Goal: Check status: Check status

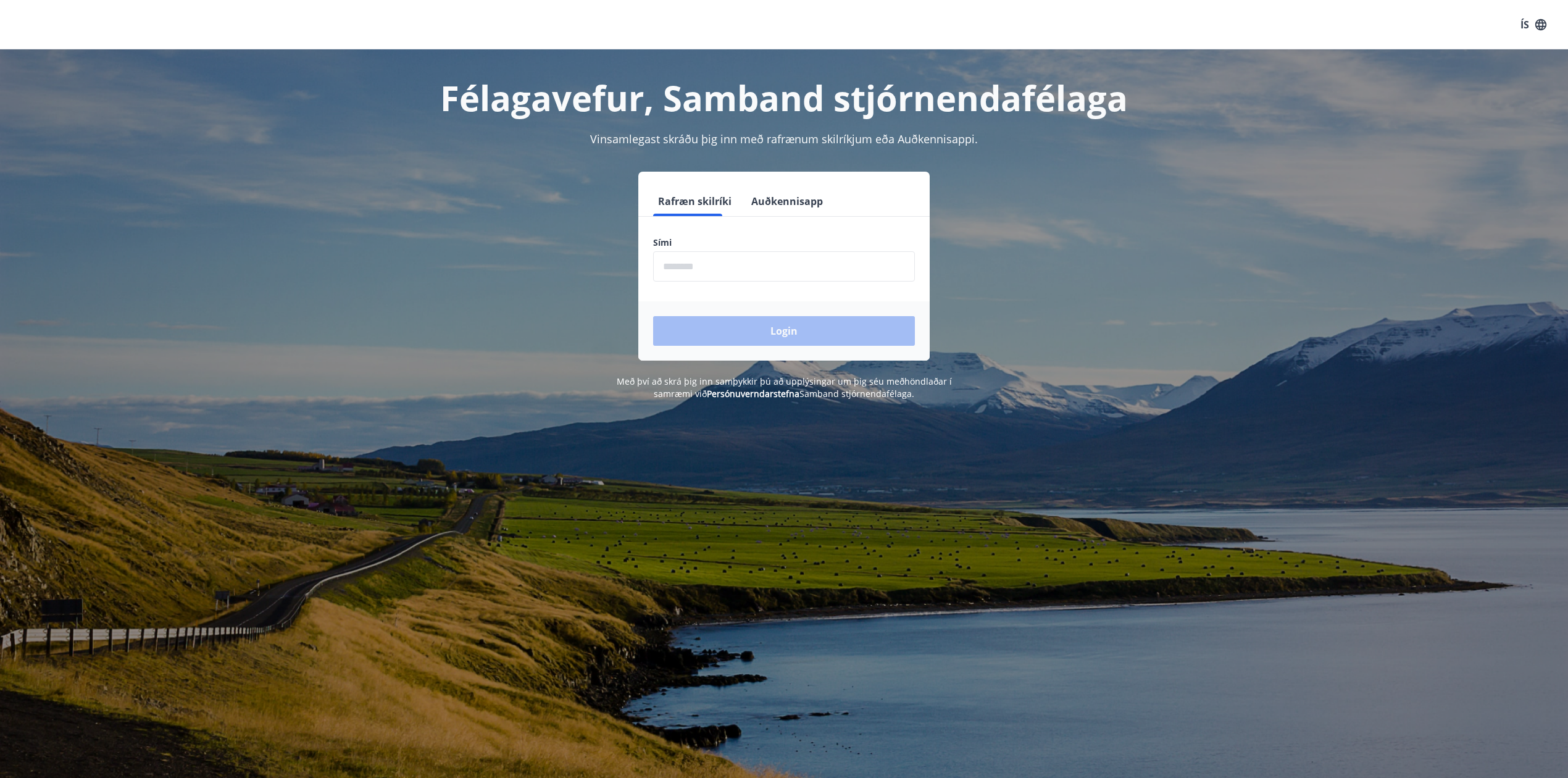
click at [696, 266] on input "phone" at bounding box center [784, 267] width 262 height 31
type input "********"
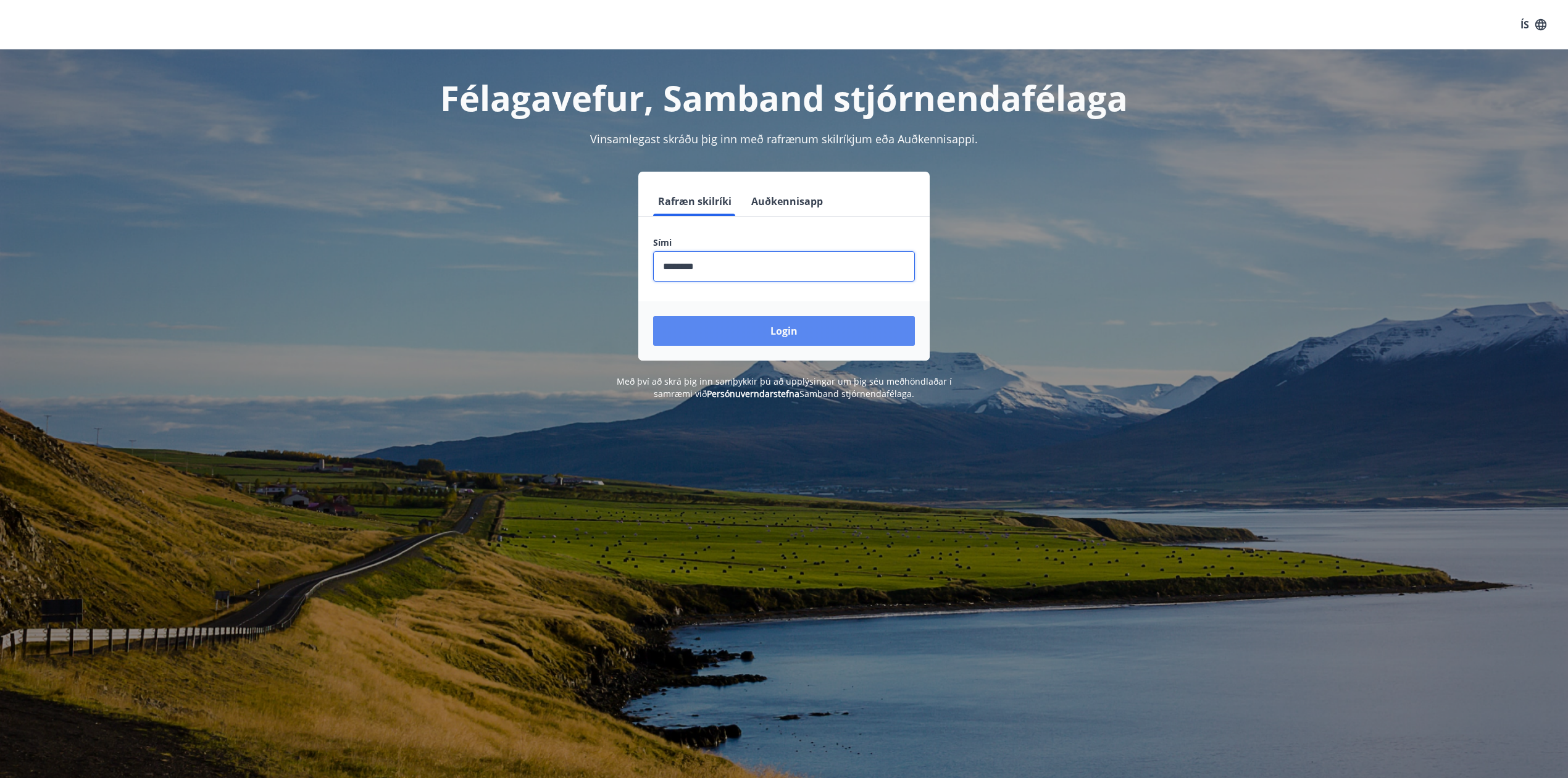
click at [749, 327] on button "Login" at bounding box center [784, 330] width 262 height 30
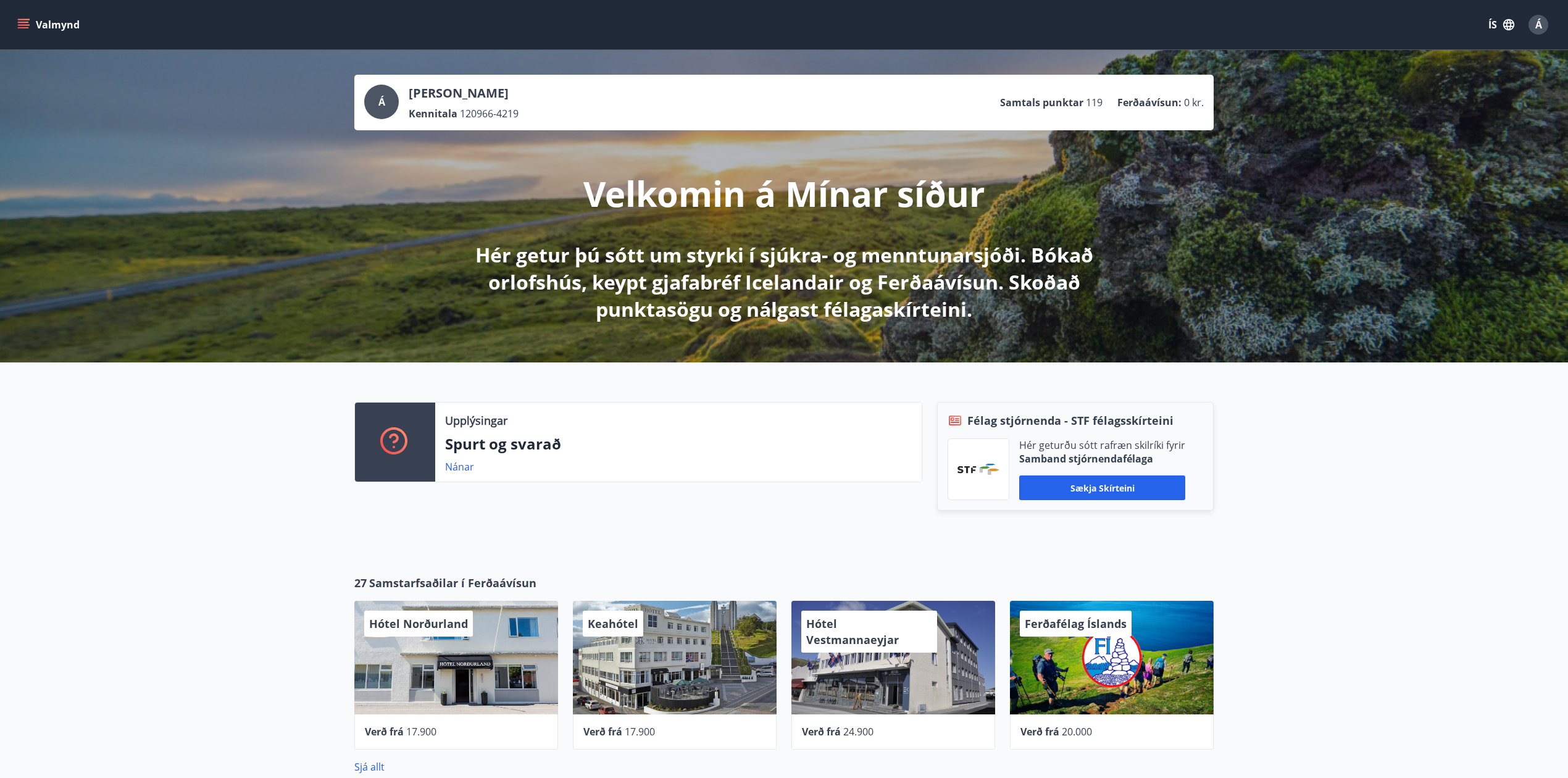
click at [21, 25] on icon "menu" at bounding box center [24, 24] width 13 height 1
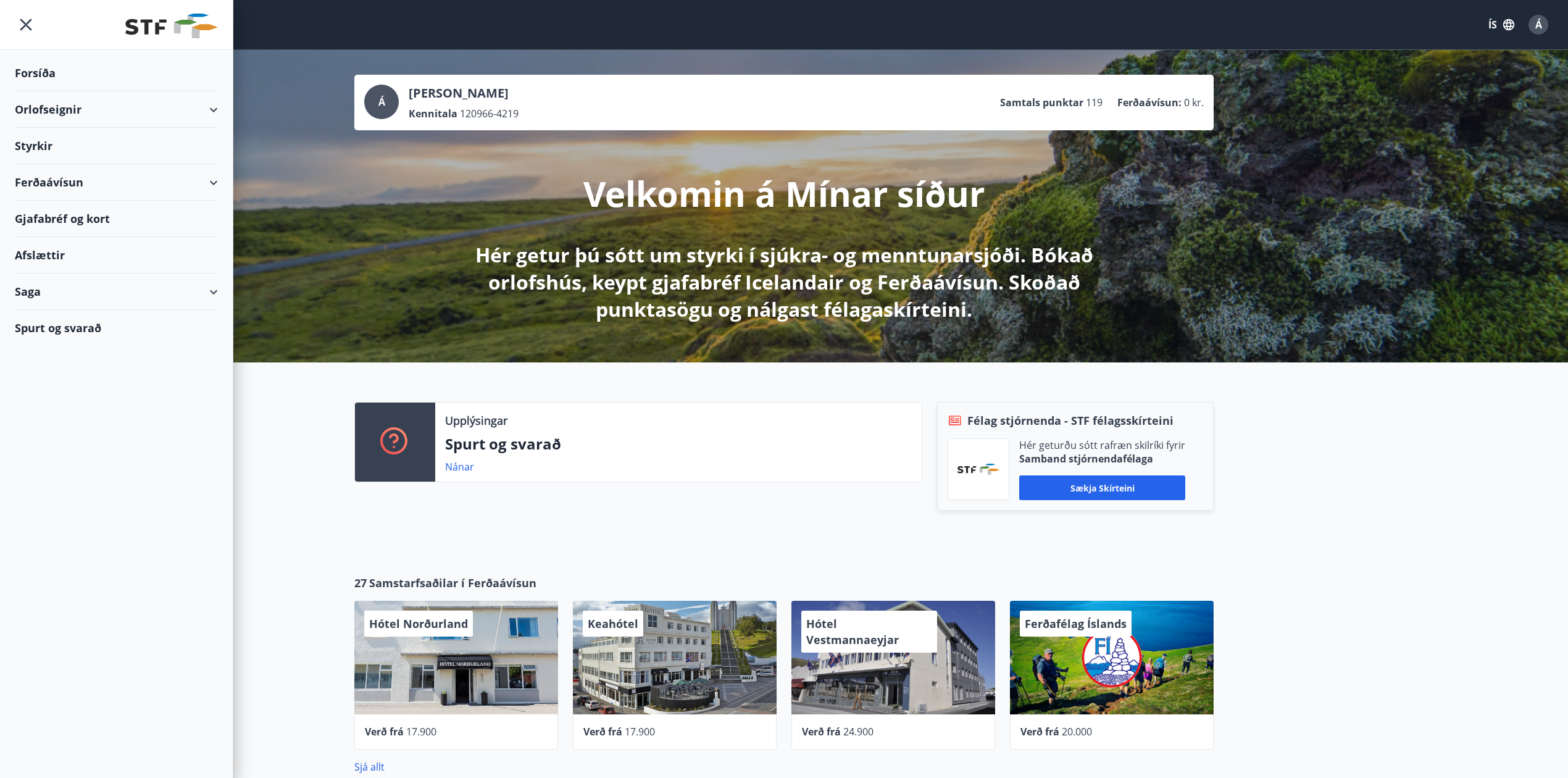
click at [30, 139] on div "Styrkir" at bounding box center [117, 145] width 203 height 37
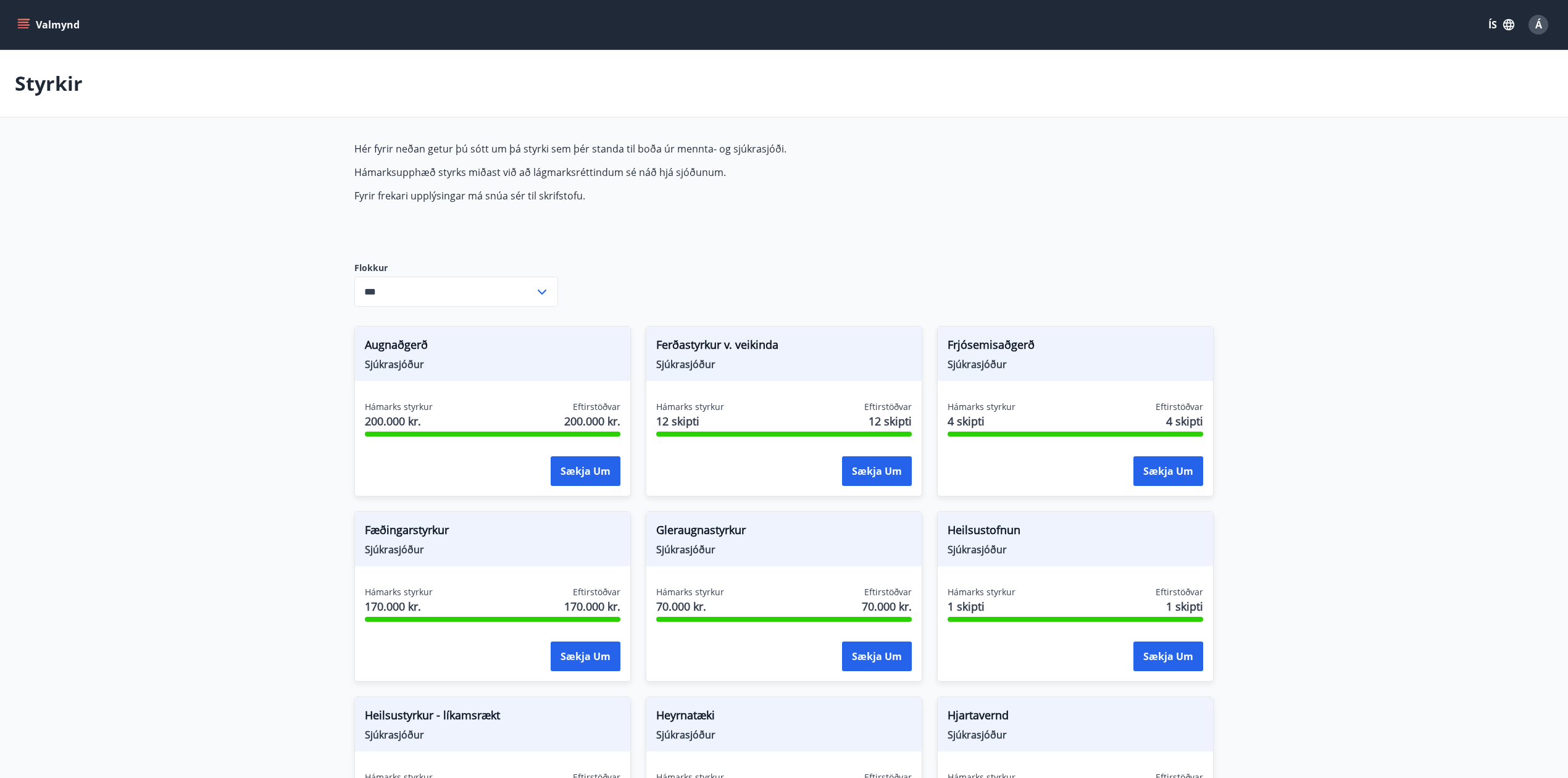
type input "***"
click at [22, 30] on icon "menu" at bounding box center [23, 25] width 13 height 13
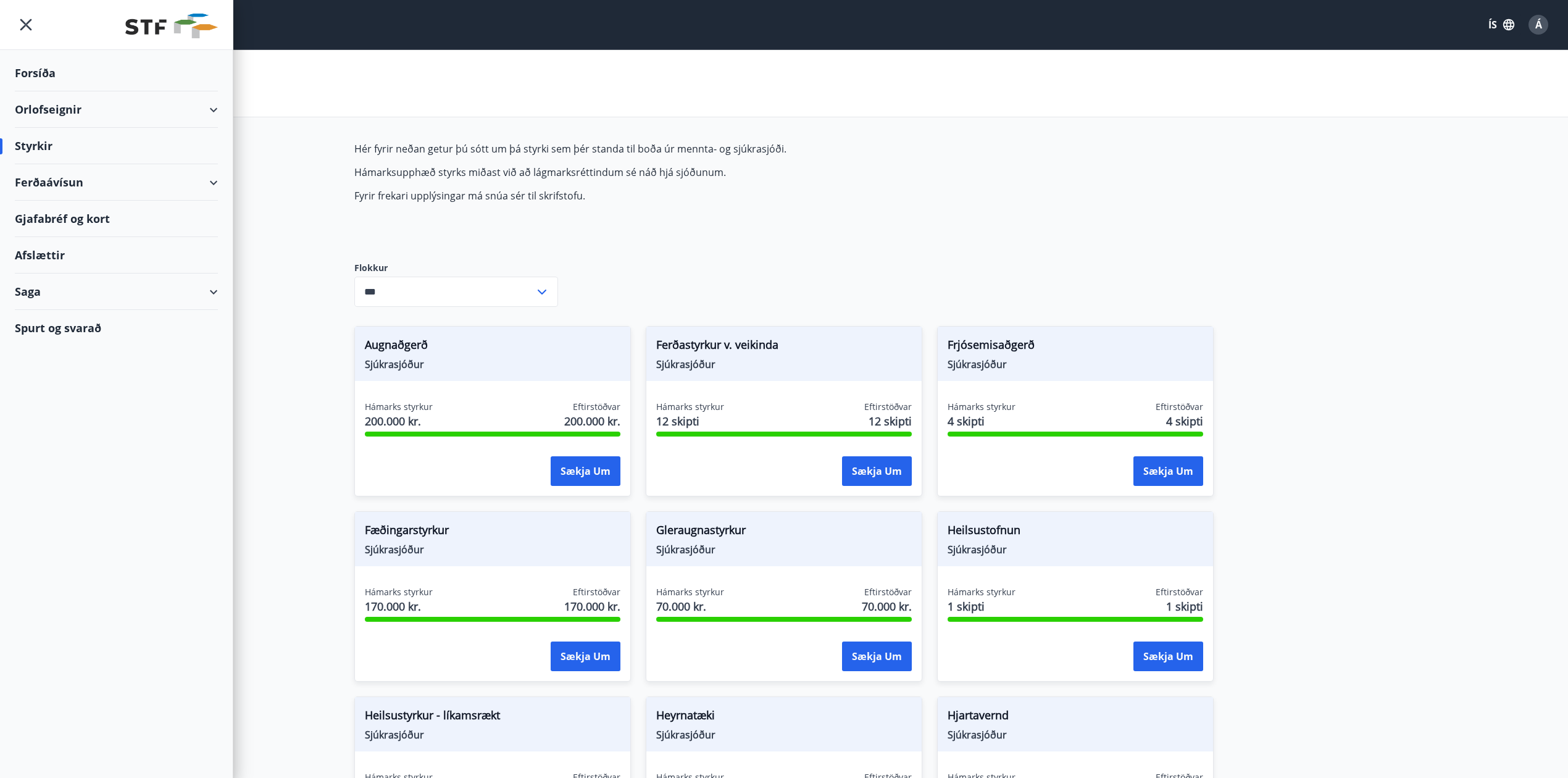
click at [30, 298] on div "Saga" at bounding box center [117, 292] width 203 height 37
click at [52, 448] on div "Styrkjasaga" at bounding box center [117, 452] width 183 height 26
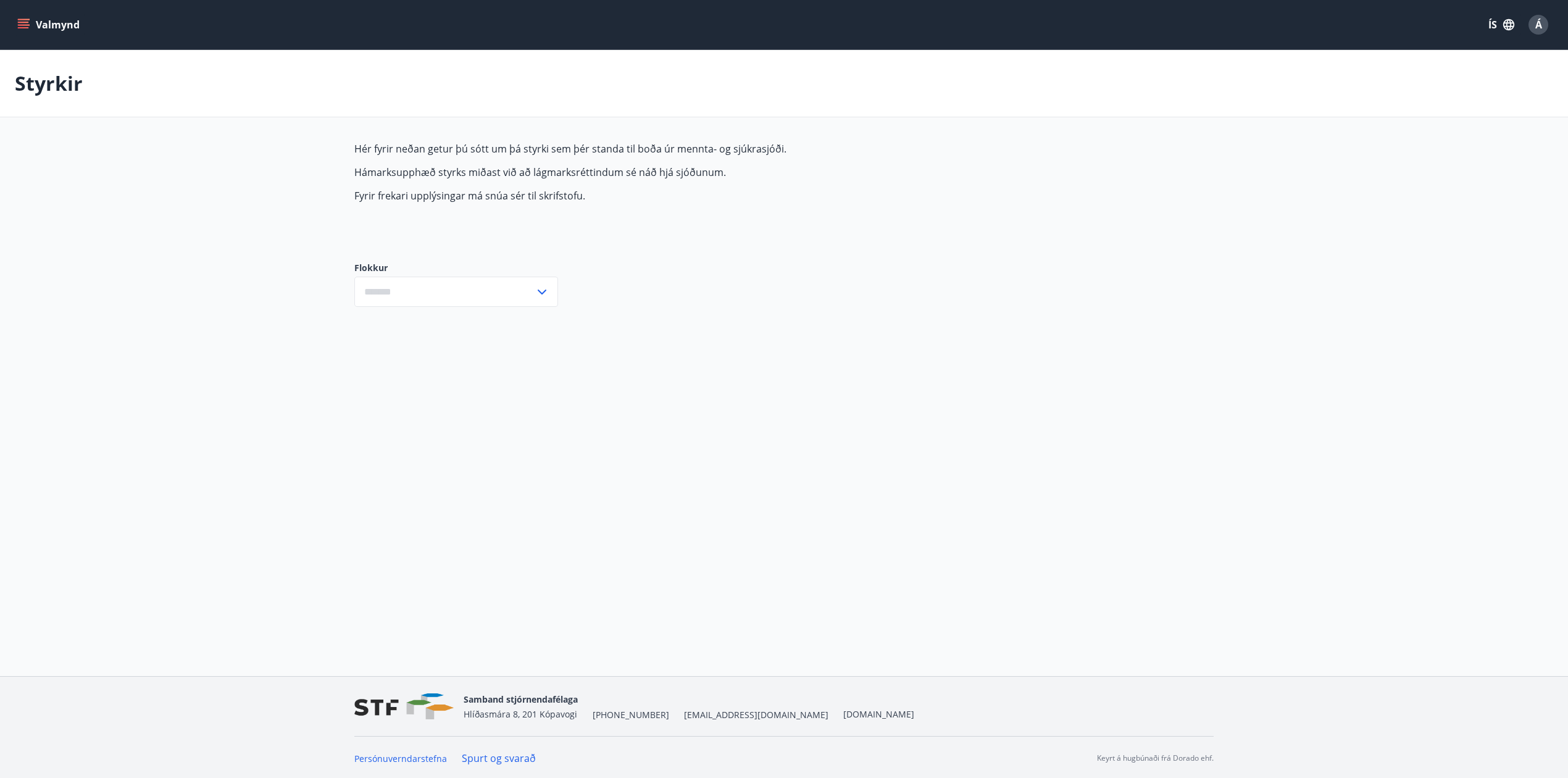
type input "***"
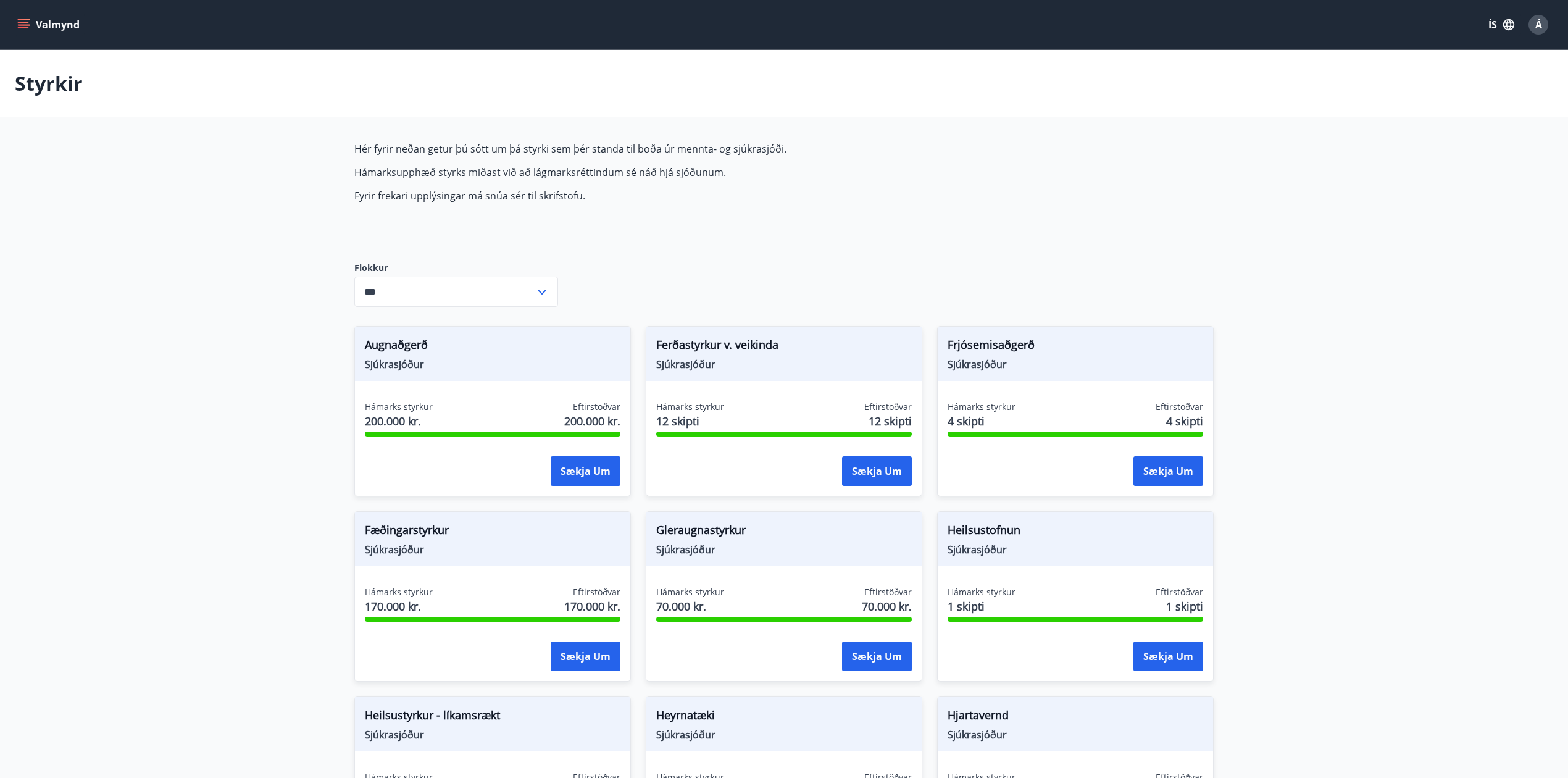
click at [22, 25] on icon "menu" at bounding box center [24, 24] width 13 height 1
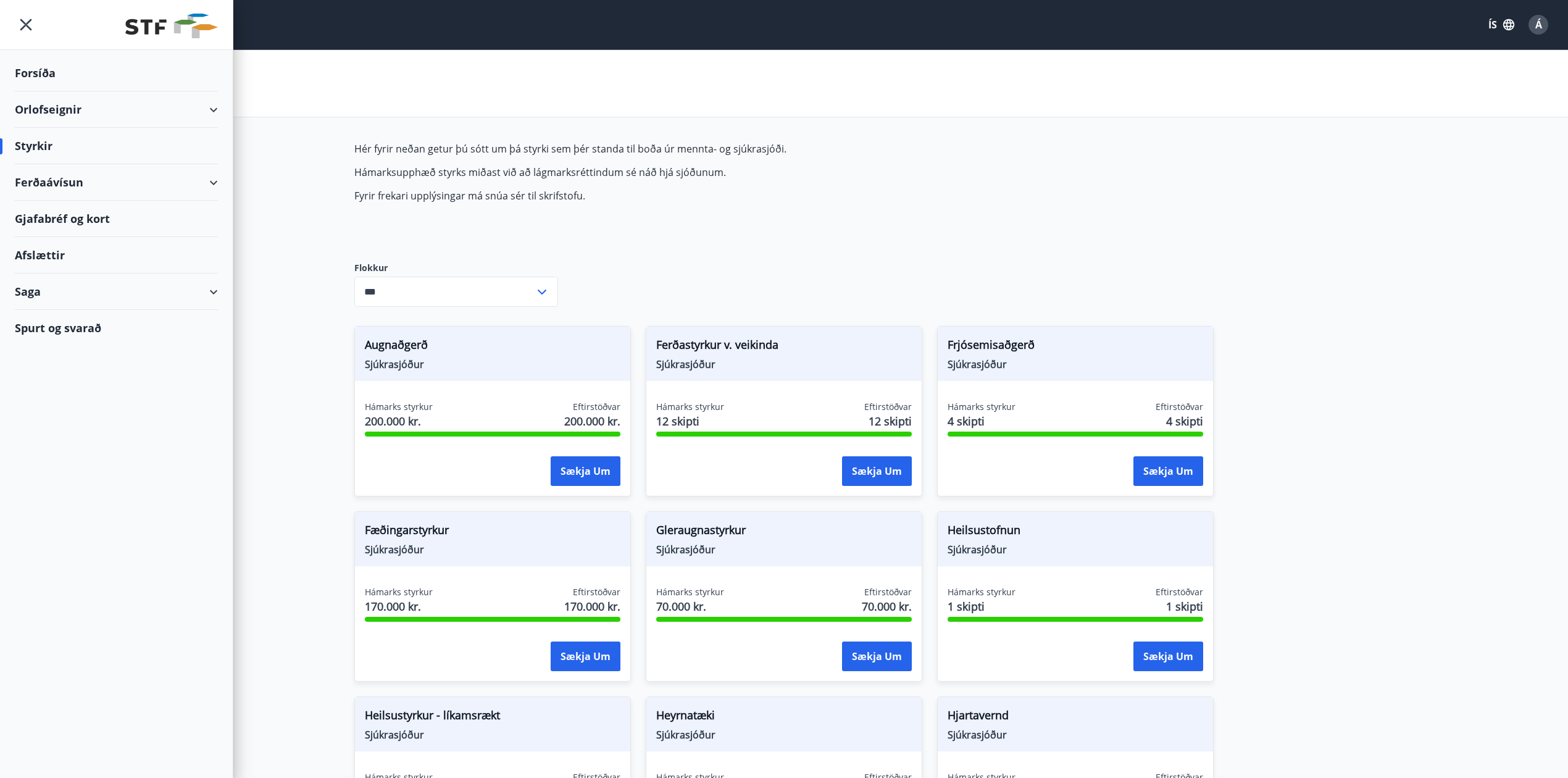
click at [21, 290] on div "Saga" at bounding box center [117, 292] width 203 height 37
click at [45, 450] on div "Styrkjasaga" at bounding box center [117, 452] width 183 height 26
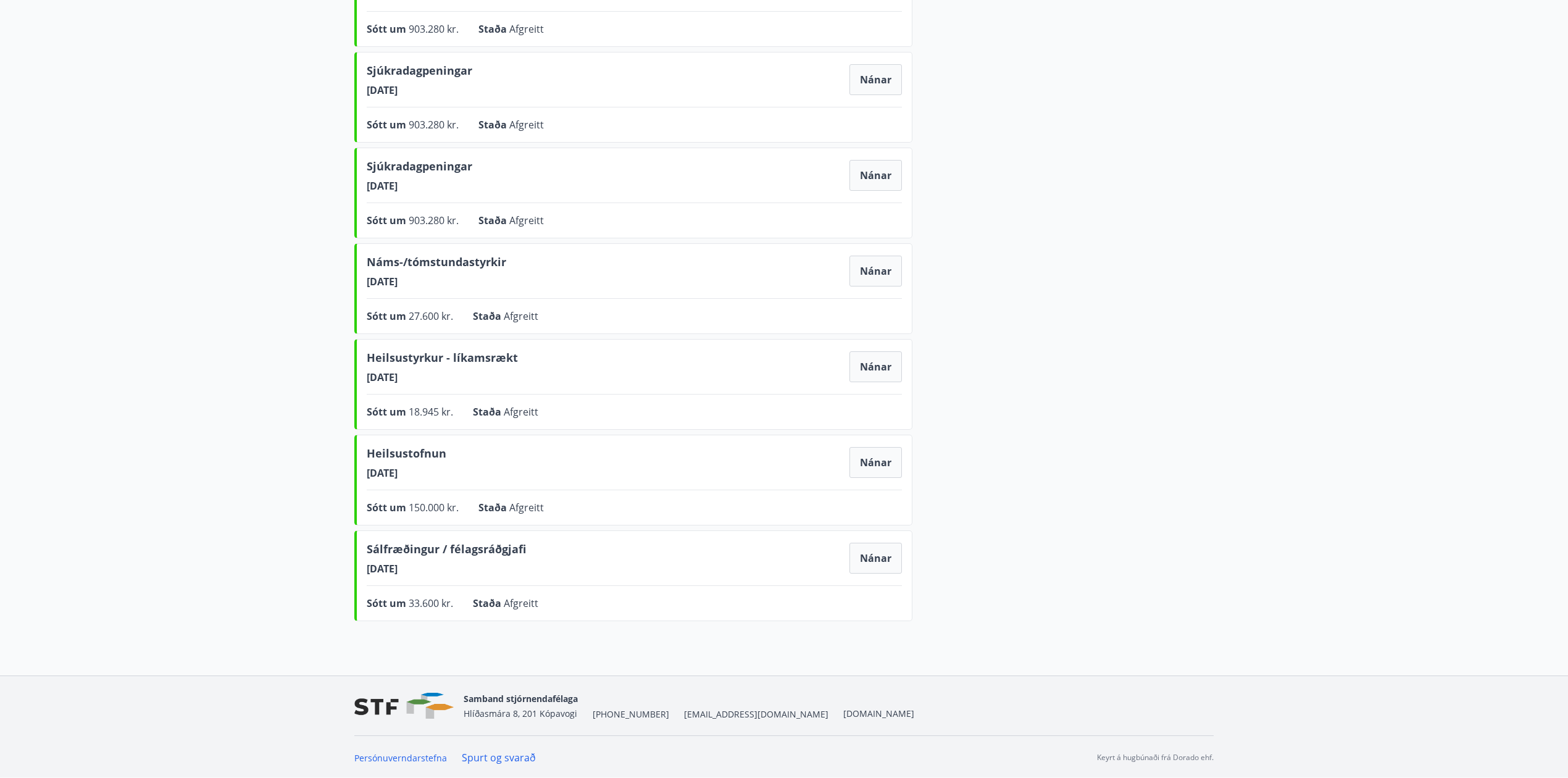
scroll to position [523, 0]
drag, startPoint x: 397, startPoint y: 406, endPoint x: 473, endPoint y: 416, distance: 76.7
click at [473, 416] on div "Heilsustyrkur - líkamsrækt 07.10.2024 Nánar Sótt um 18.945 kr. Staða Afgreitt N…" at bounding box center [633, 382] width 558 height 91
click at [404, 404] on span "Sótt um" at bounding box center [388, 410] width 42 height 13
drag, startPoint x: 406, startPoint y: 406, endPoint x: 456, endPoint y: 403, distance: 50.1
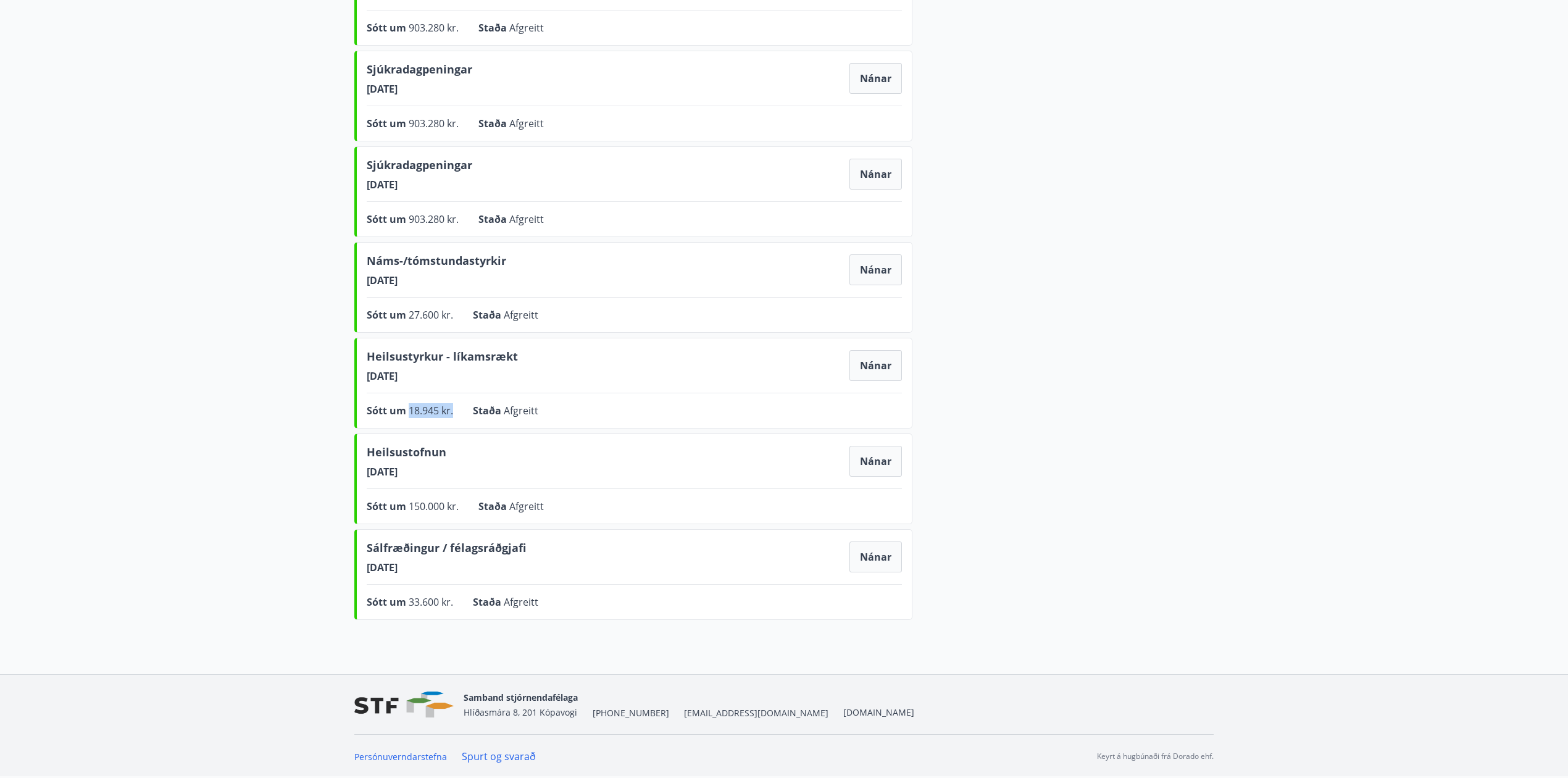
click at [456, 403] on div "Sótt um 18.945 kr. Staða Afgreitt Nánar" at bounding box center [634, 410] width 535 height 15
click at [435, 405] on span "18.945 kr." at bounding box center [431, 410] width 45 height 13
click at [433, 404] on span "18.945 kr." at bounding box center [431, 410] width 45 height 13
